Goal: Transaction & Acquisition: Purchase product/service

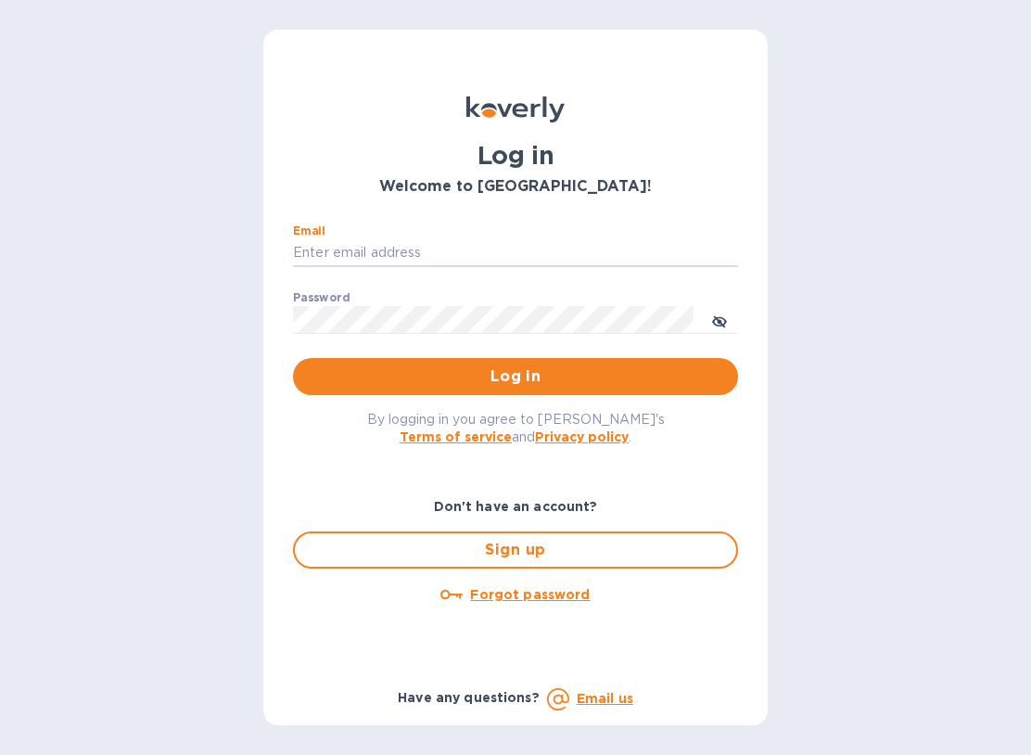
type input "[EMAIL_ADDRESS][DOMAIN_NAME]"
click at [516, 375] on button "Log in" at bounding box center [515, 376] width 445 height 37
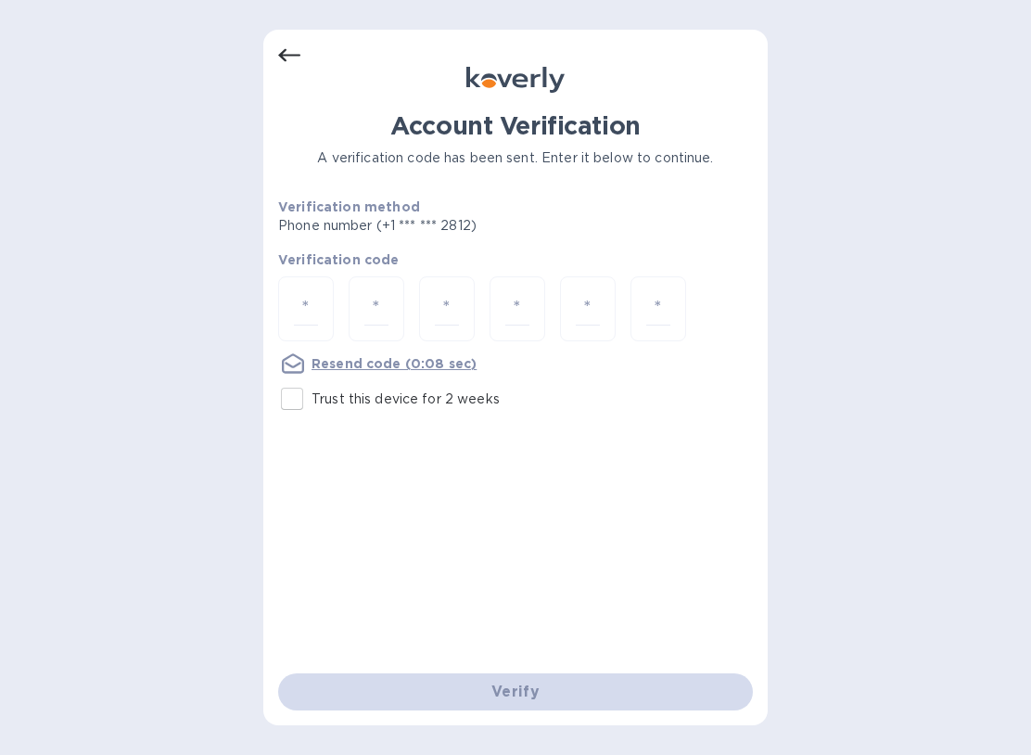
click at [309, 310] on input "number" at bounding box center [306, 309] width 24 height 34
type input "9"
type input "2"
type input "5"
type input "0"
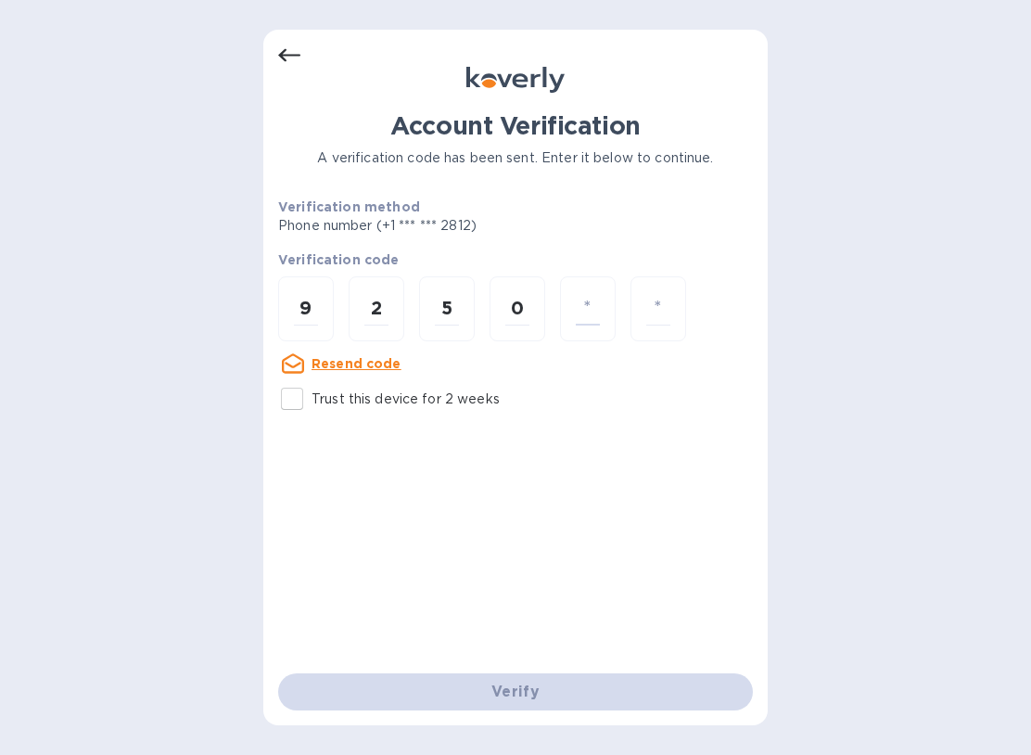
type input "8"
type input "2"
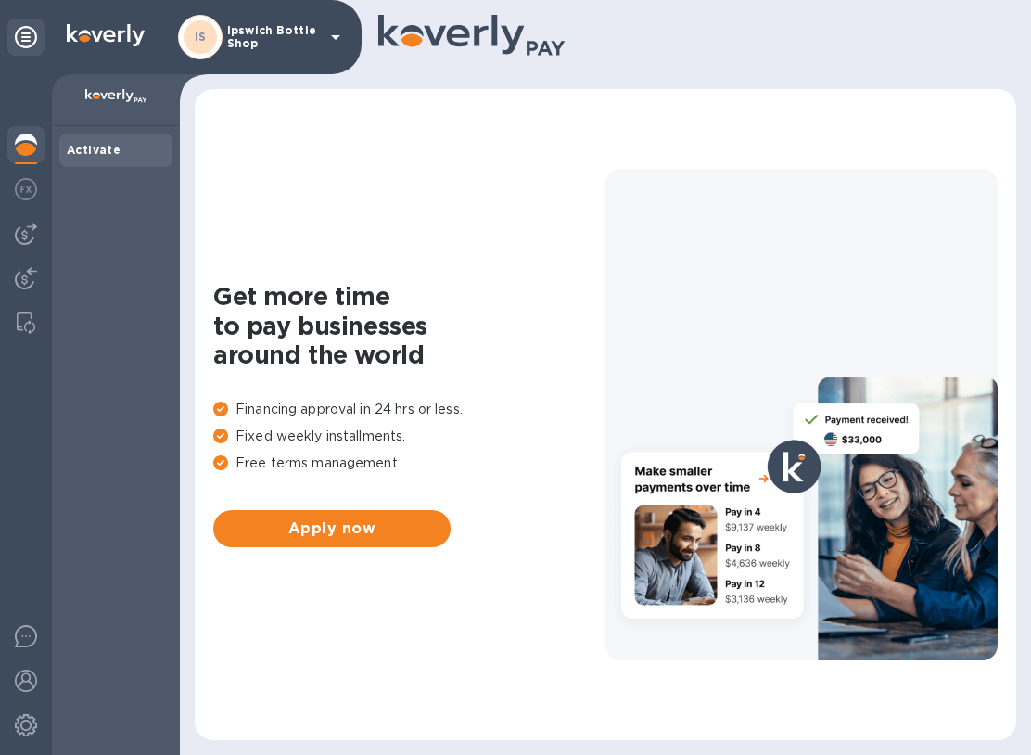
click at [34, 244] on img at bounding box center [26, 234] width 22 height 22
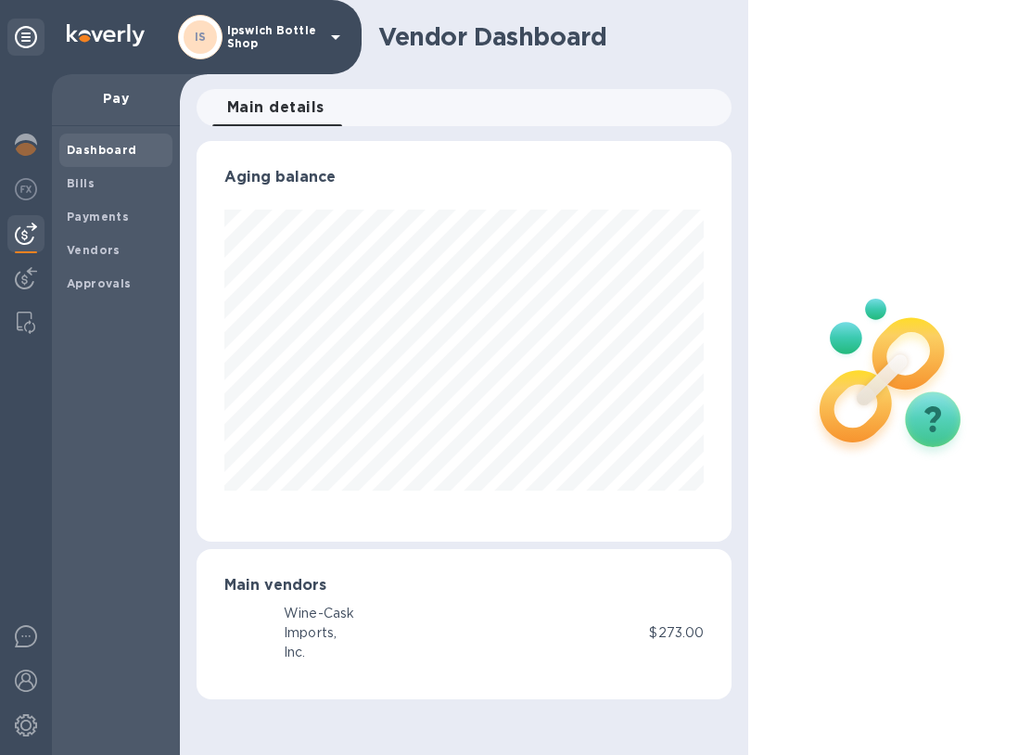
scroll to position [401, 536]
click at [89, 181] on b "Bills" at bounding box center [81, 183] width 28 height 14
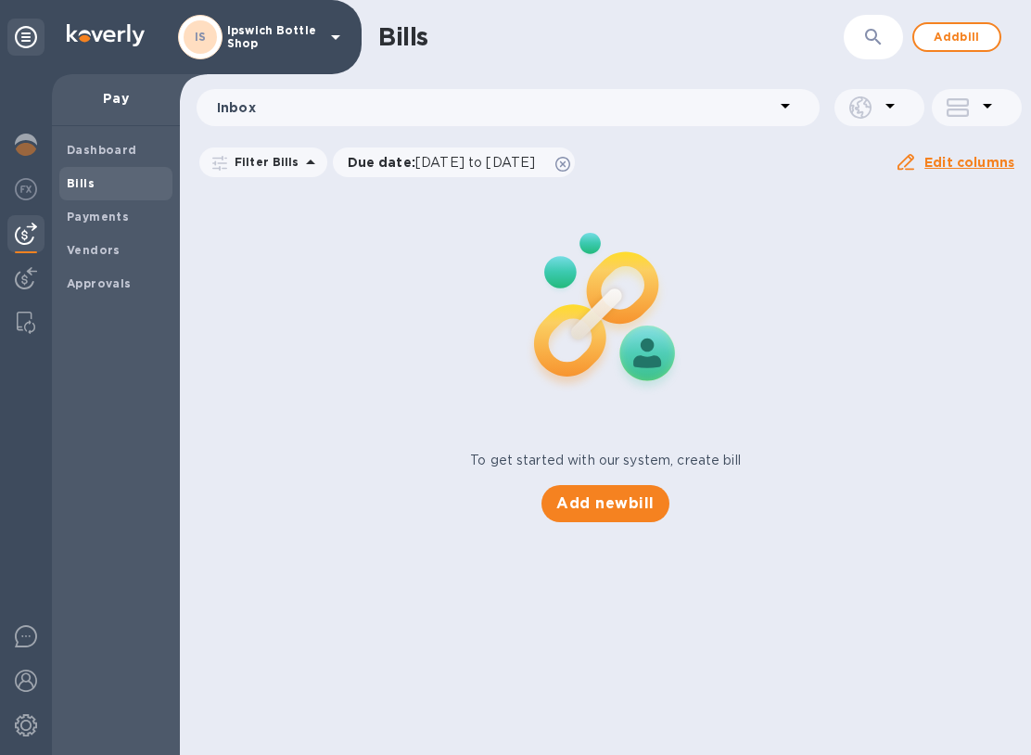
click at [629, 499] on span "Add new bill" at bounding box center [605, 504] width 97 height 22
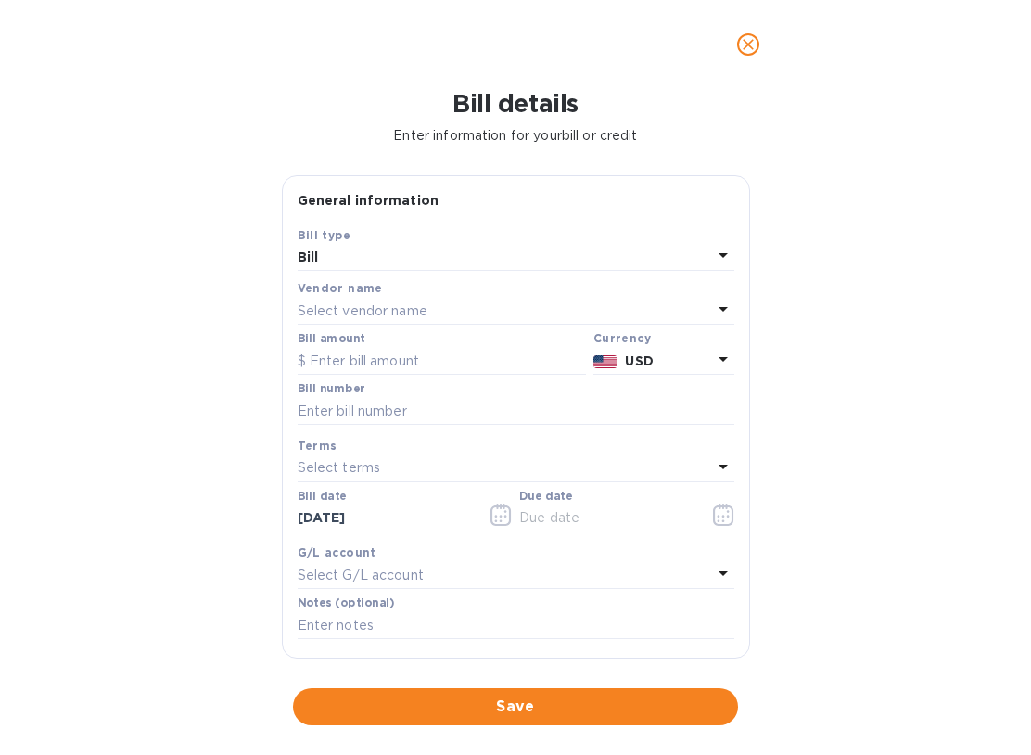
click at [358, 311] on p "Select vendor name" at bounding box center [363, 310] width 130 height 19
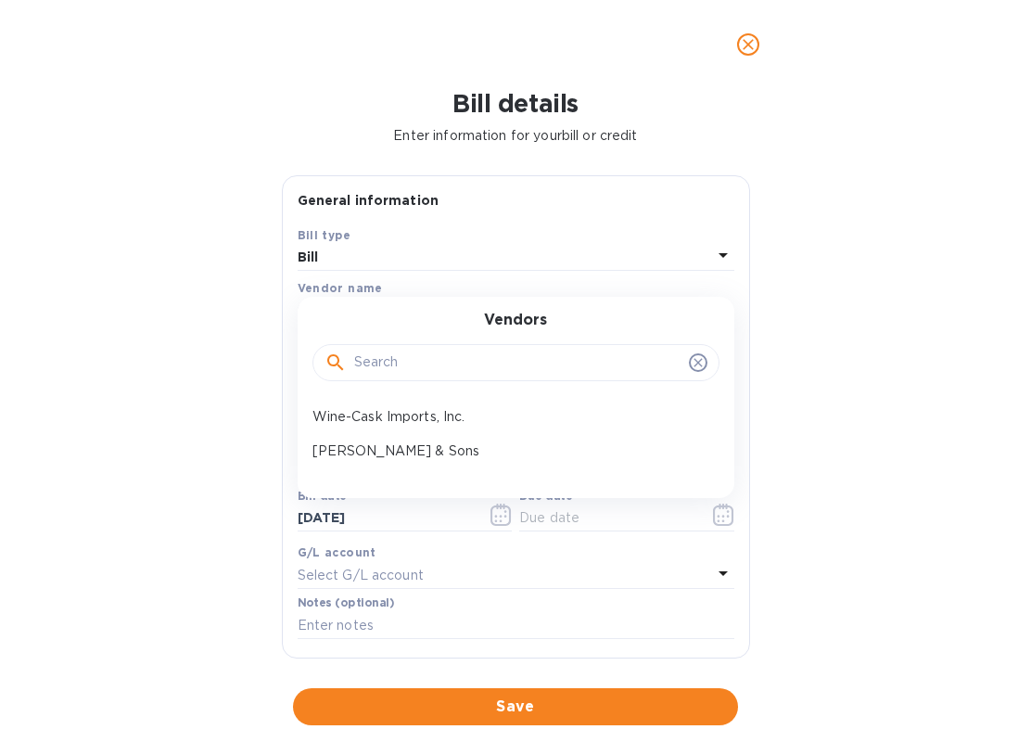
click at [362, 445] on p "Zall & Sons" at bounding box center [509, 450] width 392 height 19
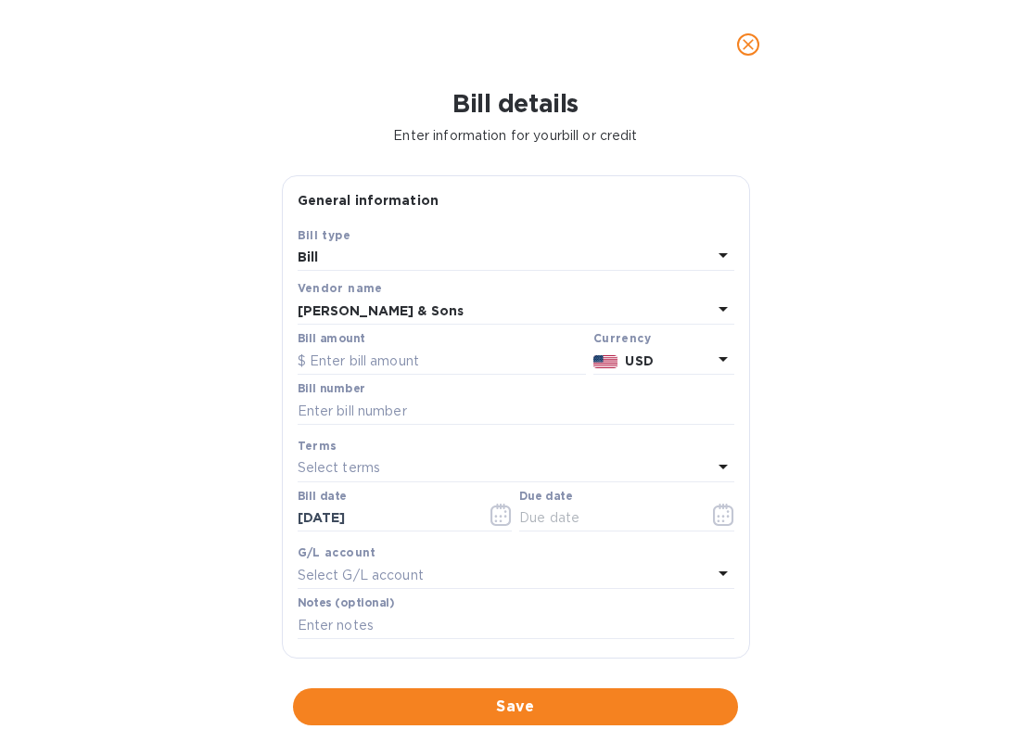
click at [359, 354] on input "text" at bounding box center [442, 361] width 288 height 28
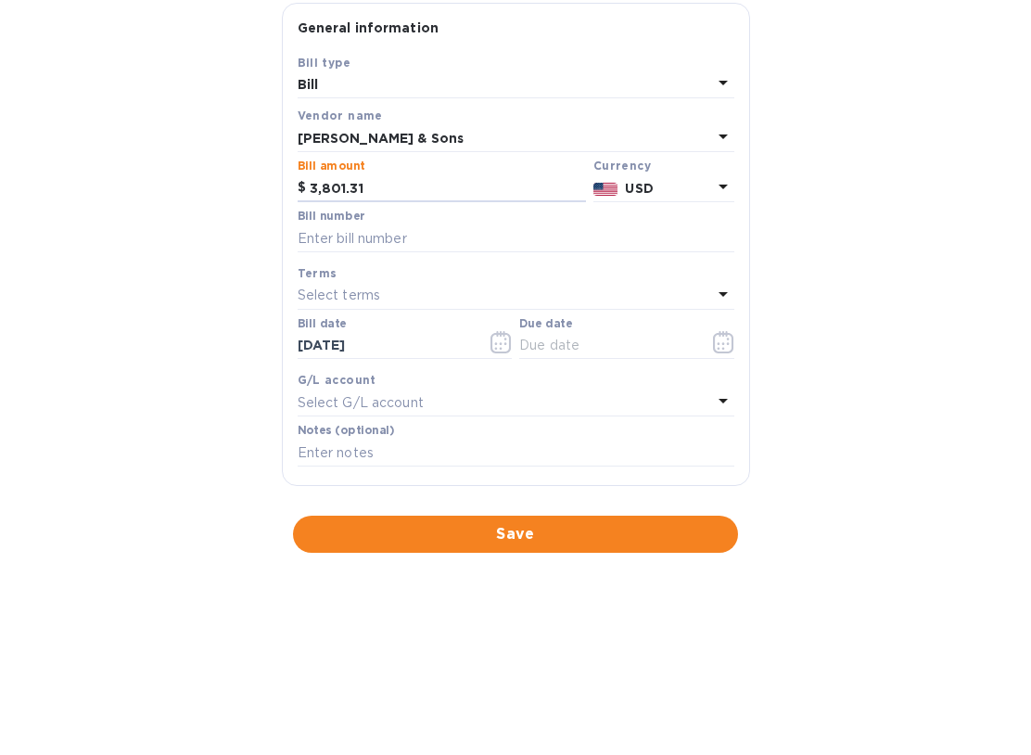
type input "3,801.31"
click at [358, 397] on input "text" at bounding box center [516, 411] width 437 height 28
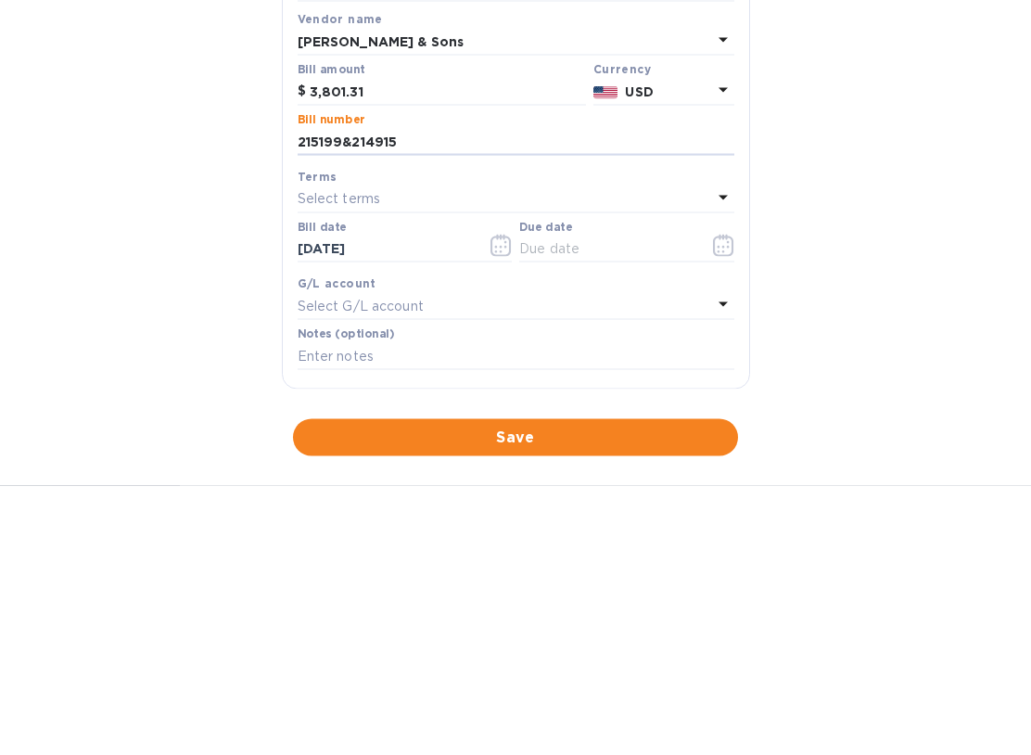
type input "215199&214915"
click at [500, 504] on icon "button" at bounding box center [501, 515] width 21 height 22
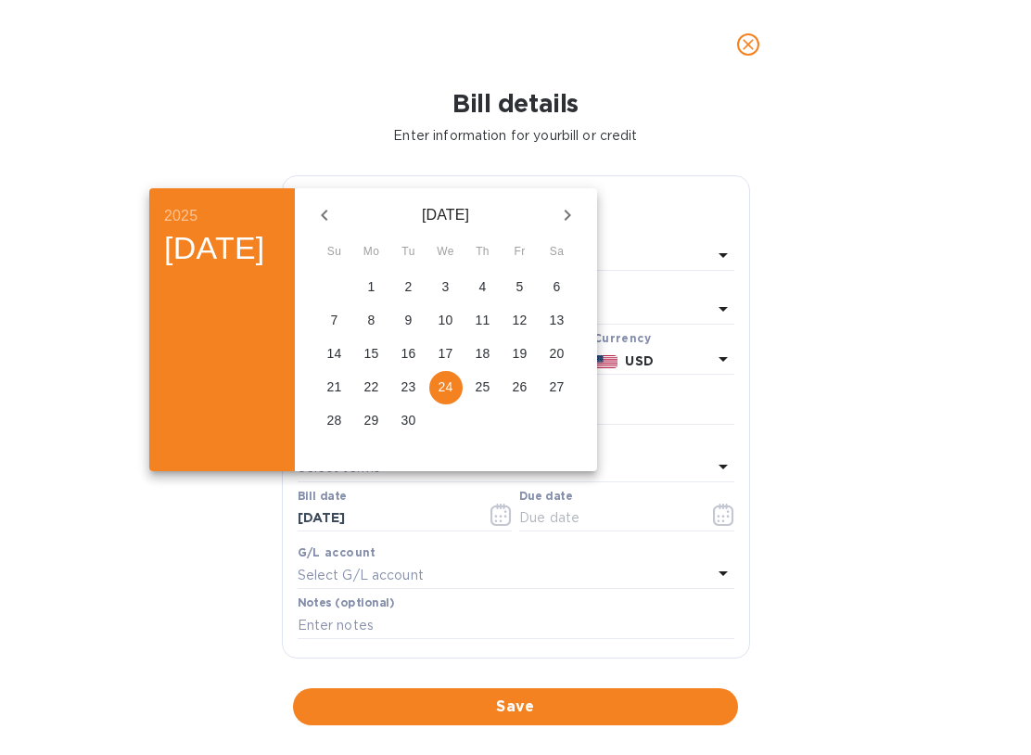
click at [454, 395] on p "24" at bounding box center [446, 386] width 15 height 19
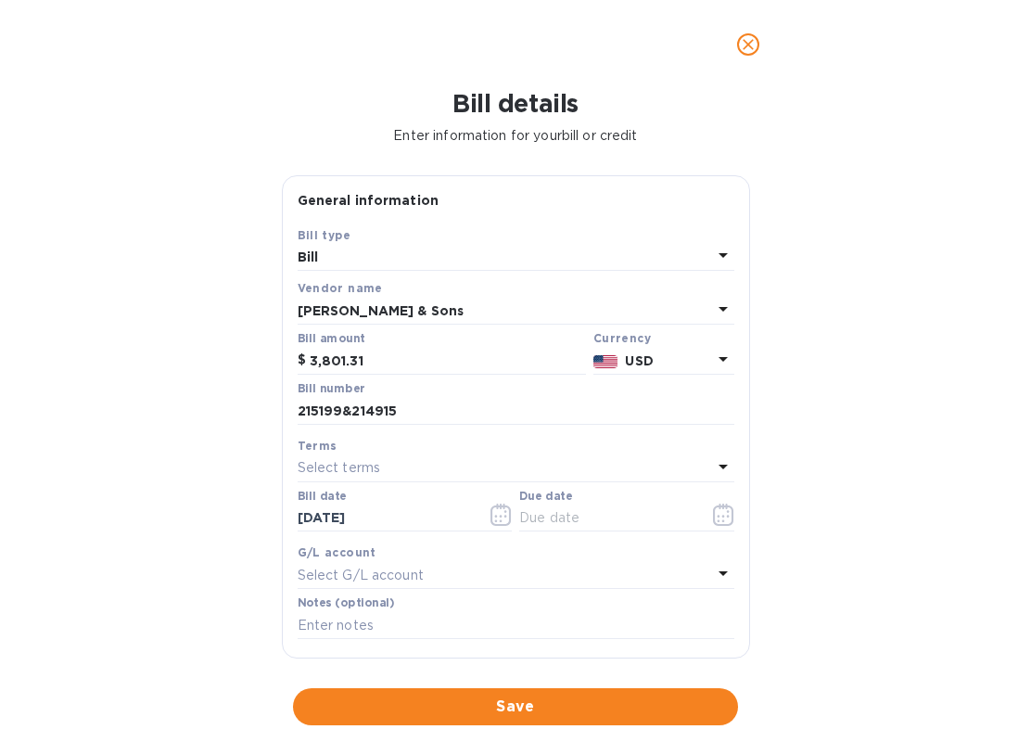
click at [722, 516] on icon "button" at bounding box center [723, 515] width 21 height 22
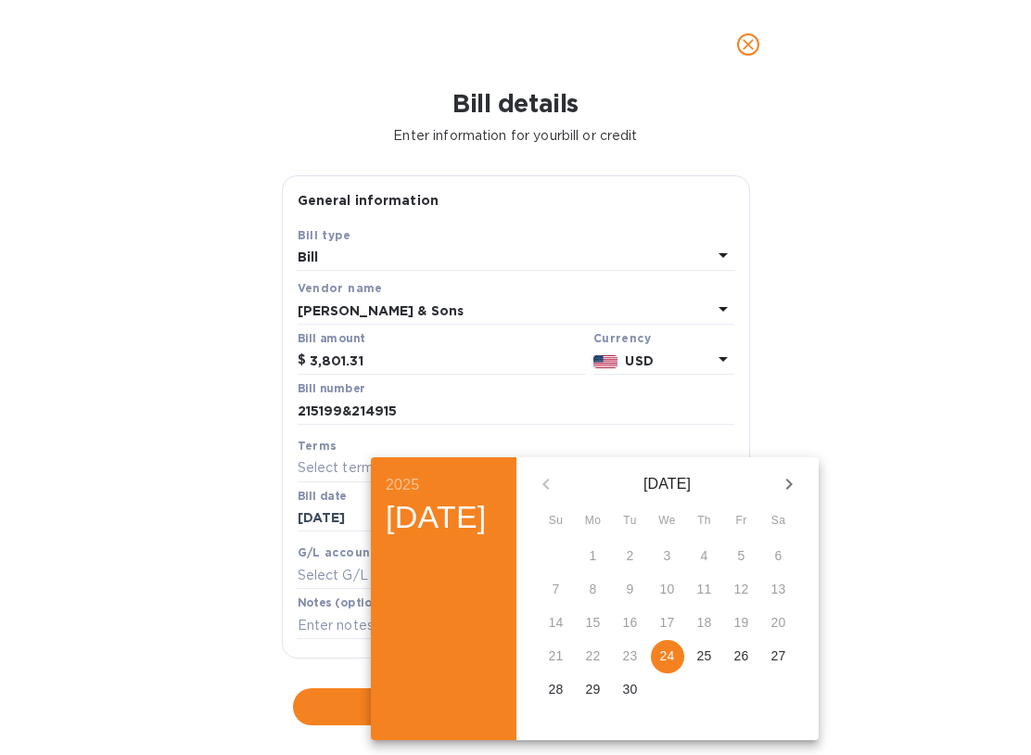
click at [685, 668] on button "24" at bounding box center [667, 656] width 33 height 33
type input "09/24/2025"
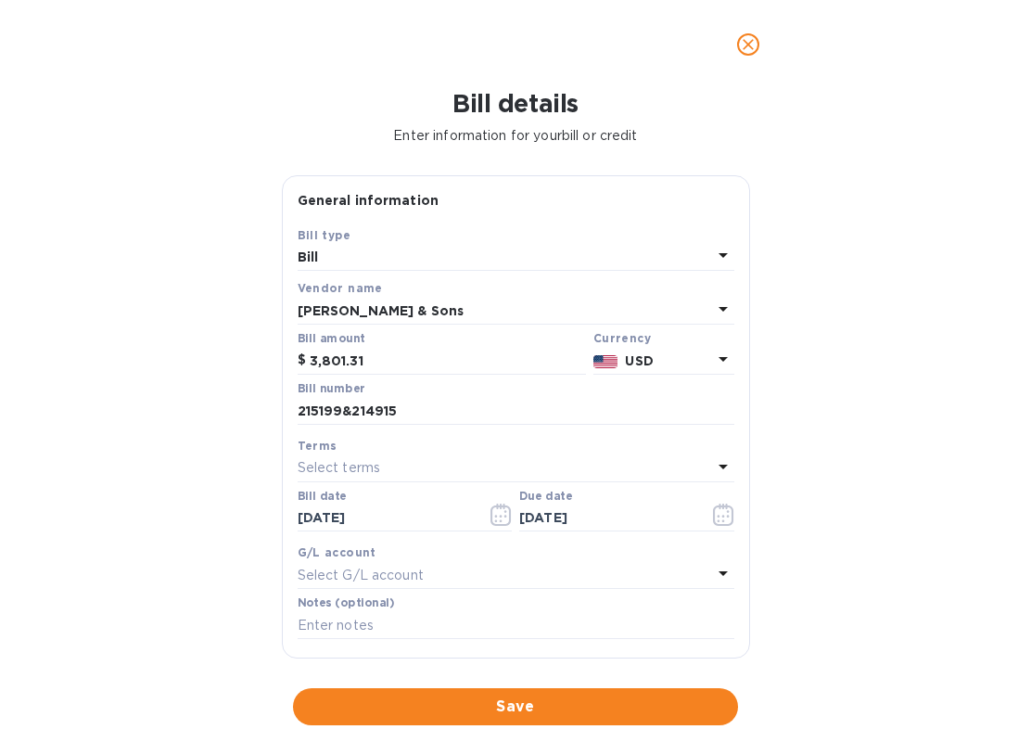
click at [468, 568] on div "Select G/L account" at bounding box center [505, 575] width 415 height 26
click at [352, 556] on b "G/L account" at bounding box center [337, 552] width 79 height 14
click at [539, 698] on span "Save" at bounding box center [516, 707] width 416 height 22
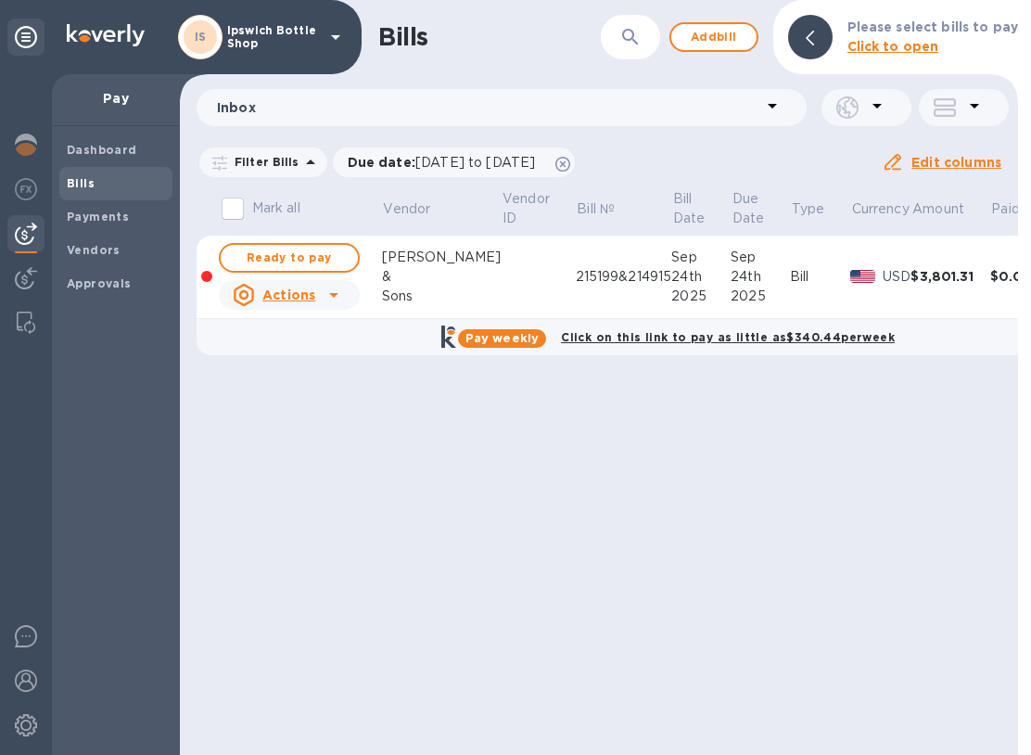
click at [311, 262] on span "Ready to pay" at bounding box center [290, 258] width 108 height 22
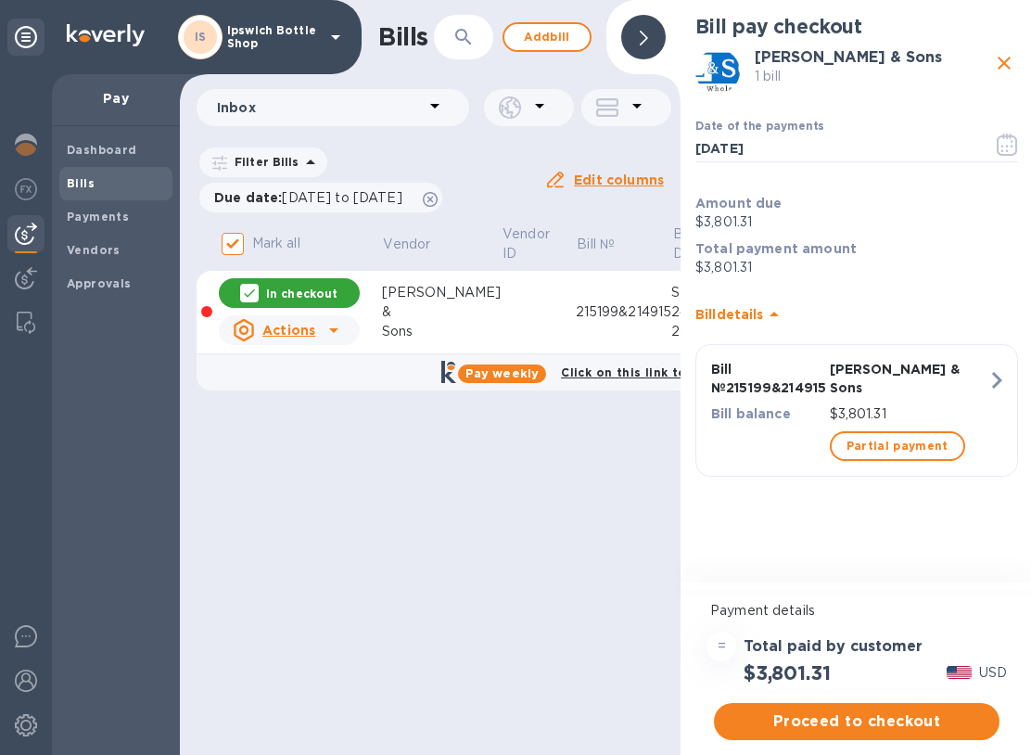
click at [879, 725] on span "Proceed to checkout" at bounding box center [857, 721] width 256 height 22
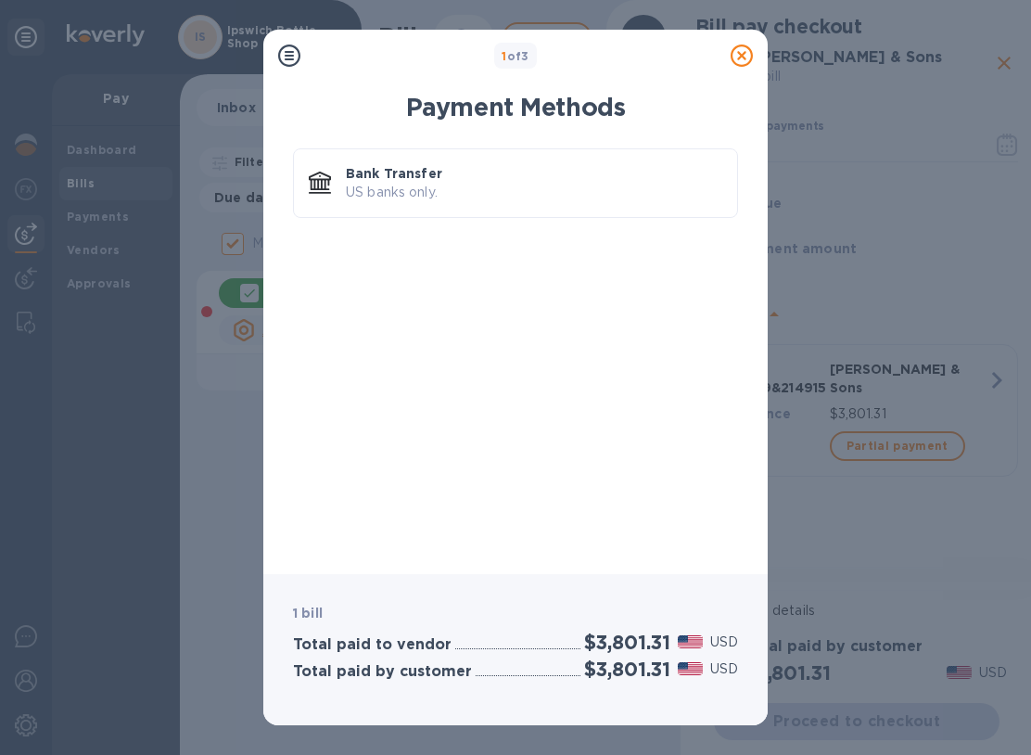
click at [449, 186] on p "US banks only." at bounding box center [534, 192] width 377 height 19
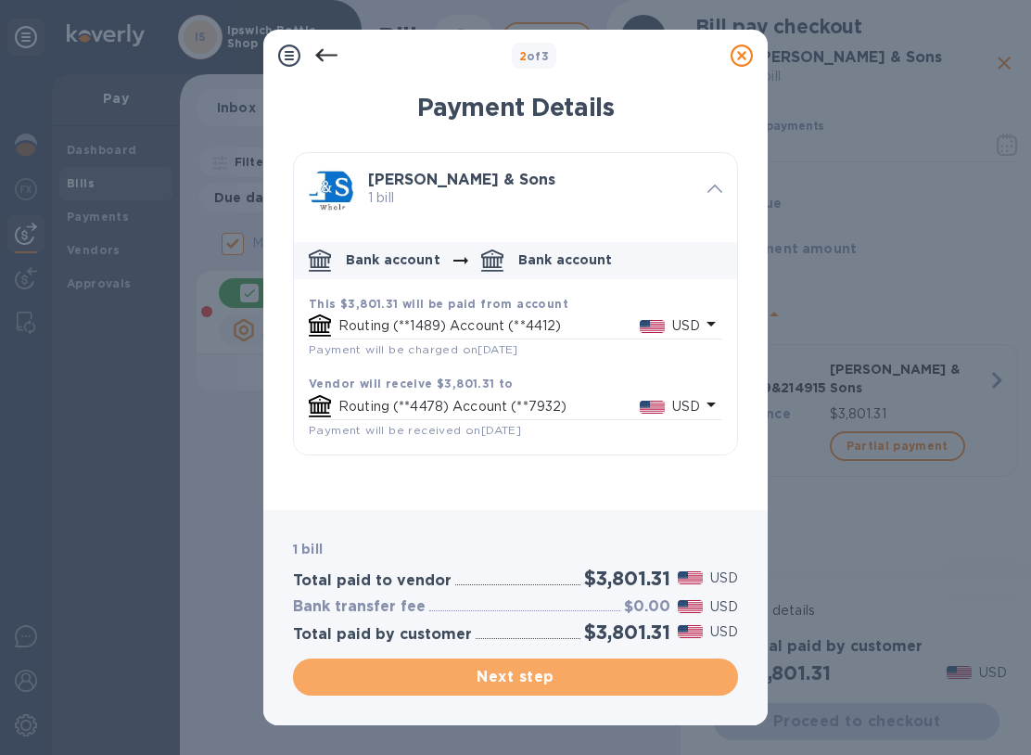
click at [533, 680] on span "Next step" at bounding box center [516, 677] width 416 height 22
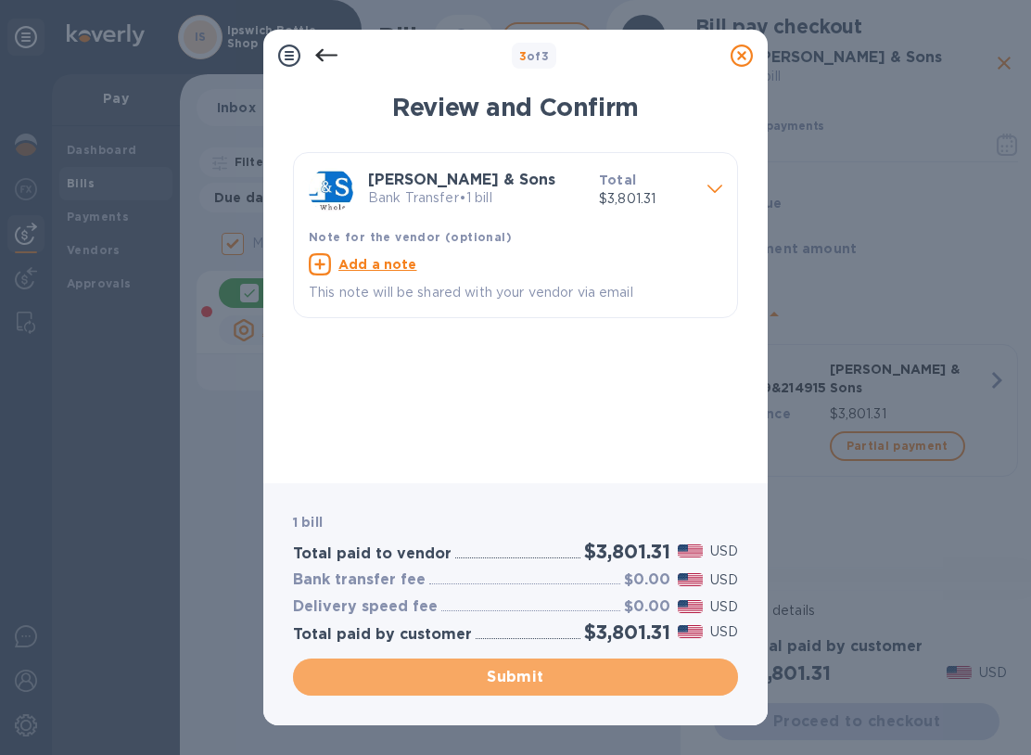
click at [550, 686] on span "Submit" at bounding box center [516, 677] width 416 height 22
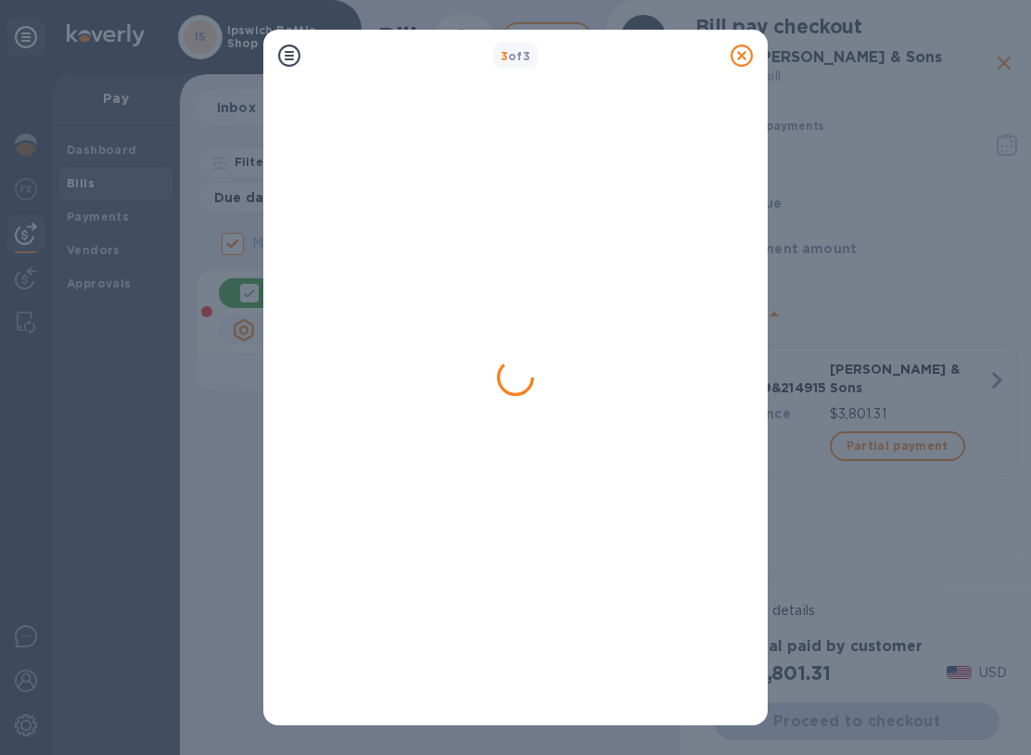
checkbox input "false"
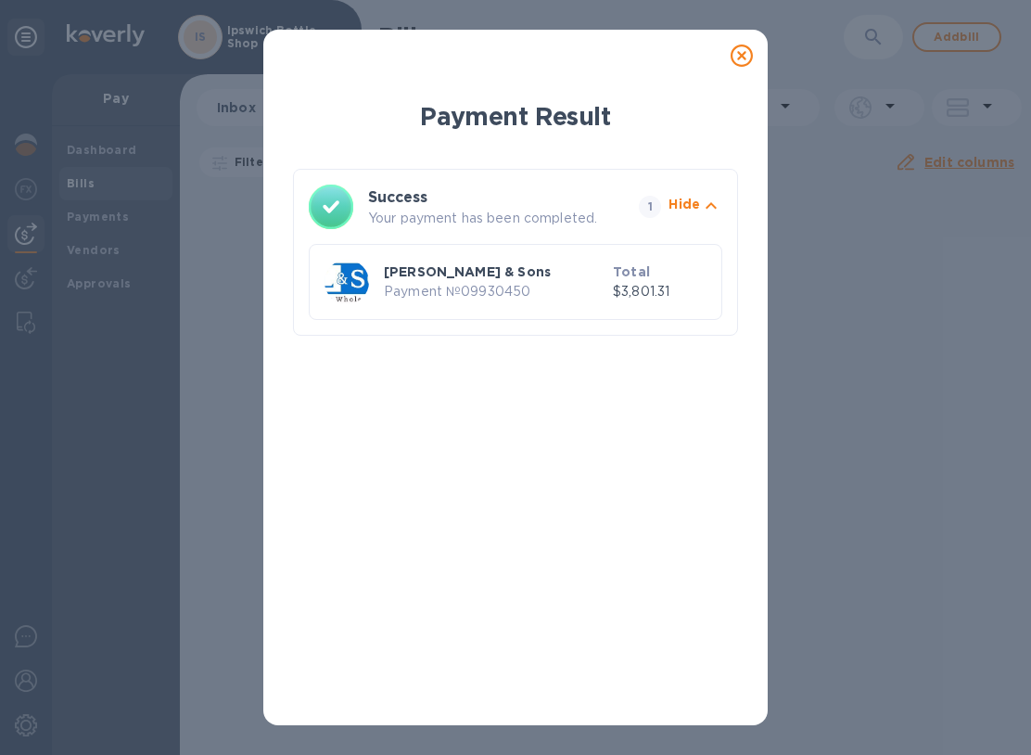
click at [744, 54] on icon at bounding box center [742, 56] width 22 height 22
